Goal: Understand process/instructions: Learn how to perform a task or action

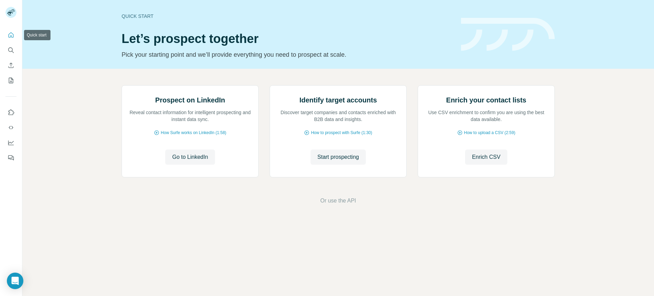
click at [13, 35] on icon "Quick start" at bounding box center [11, 34] width 5 height 5
